Goal: Ask a question

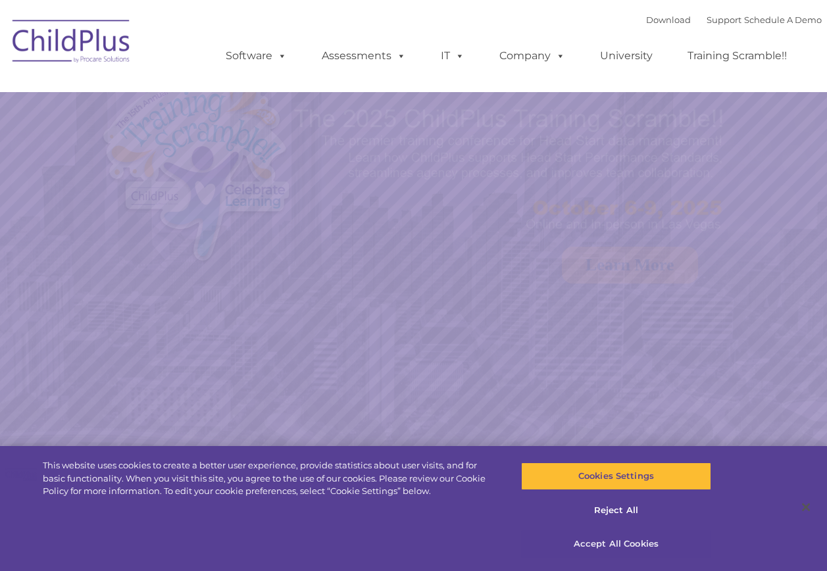
select select "MEDIUM"
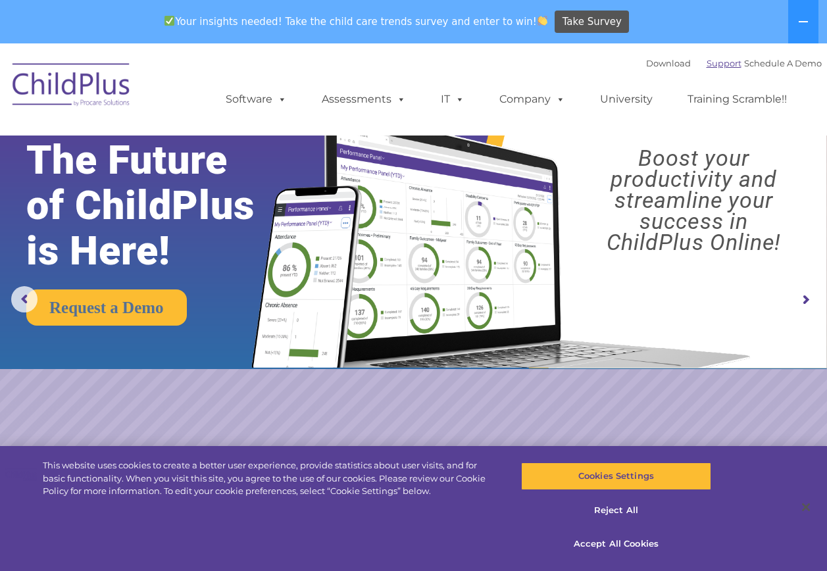
click at [707, 62] on link "Support" at bounding box center [724, 63] width 35 height 11
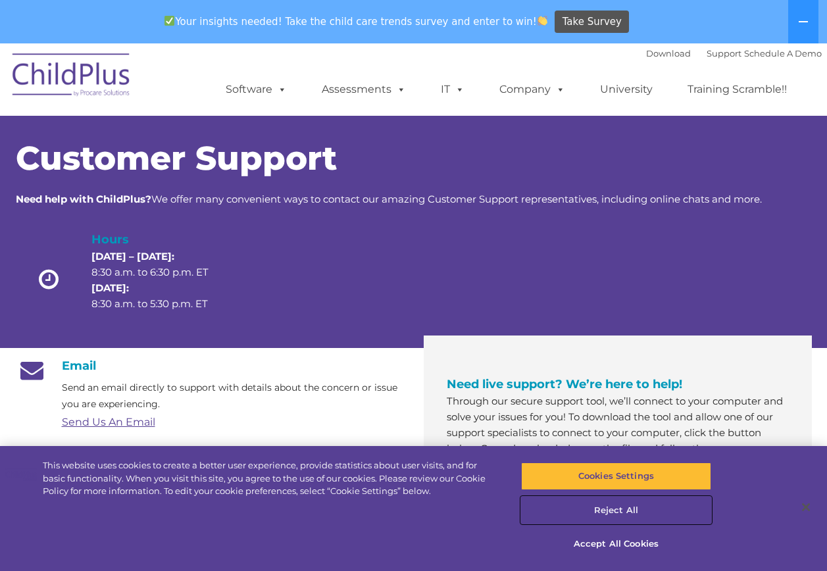
click at [622, 508] on button "Reject All" at bounding box center [616, 511] width 190 height 28
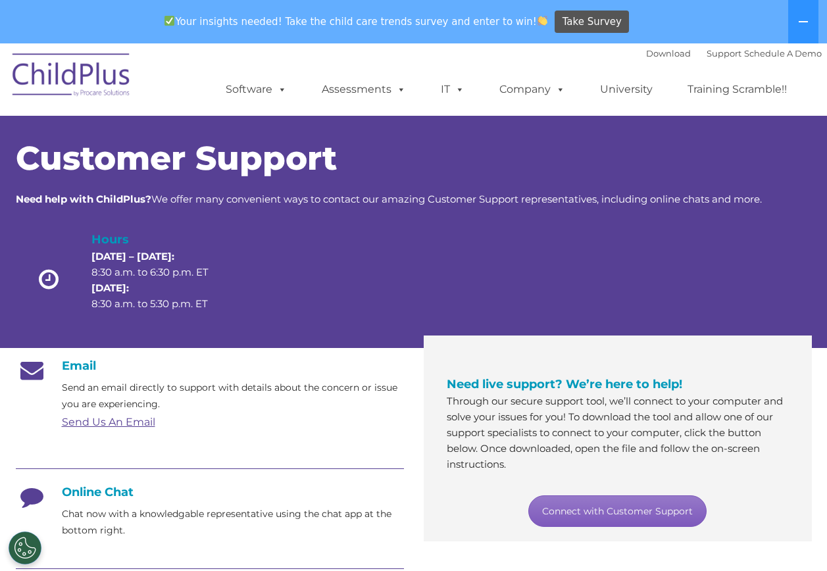
click at [620, 512] on link "Connect with Customer Support" at bounding box center [617, 511] width 178 height 32
